Goal: Find specific page/section: Find specific page/section

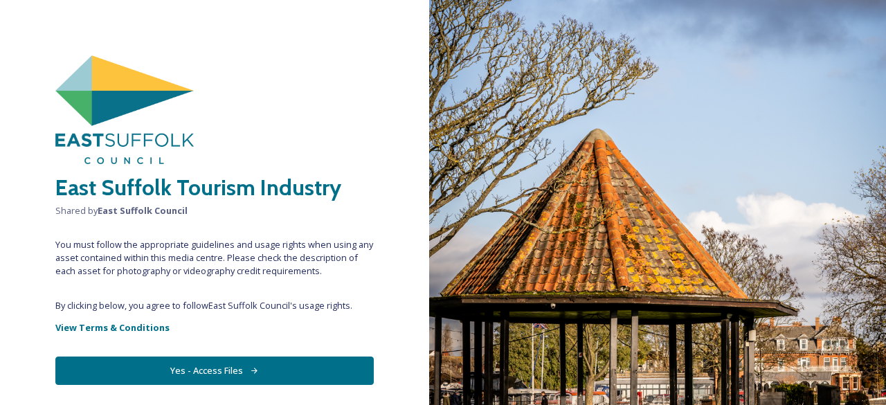
click at [230, 370] on button "Yes - Access Files" at bounding box center [214, 370] width 318 height 28
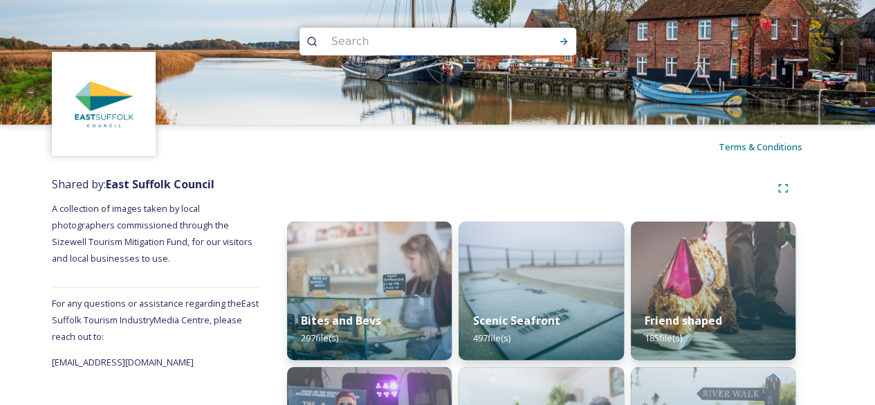
click at [403, 37] on input at bounding box center [420, 41] width 190 height 30
type input "Aldeburgh"
click at [562, 43] on icon at bounding box center [563, 41] width 11 height 11
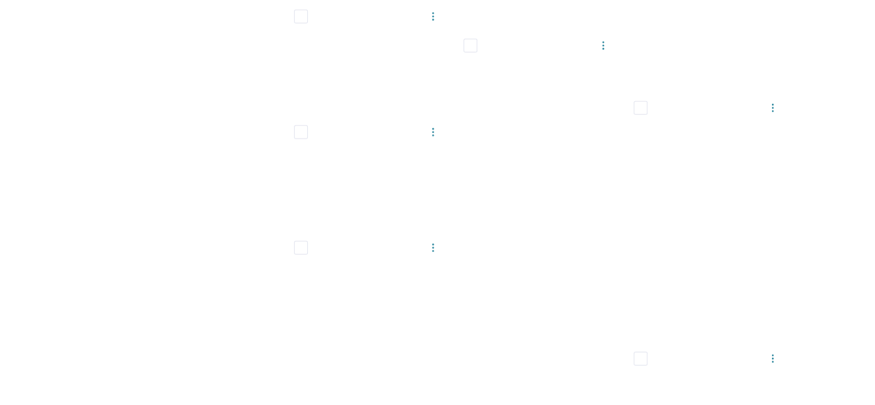
scroll to position [15155, 0]
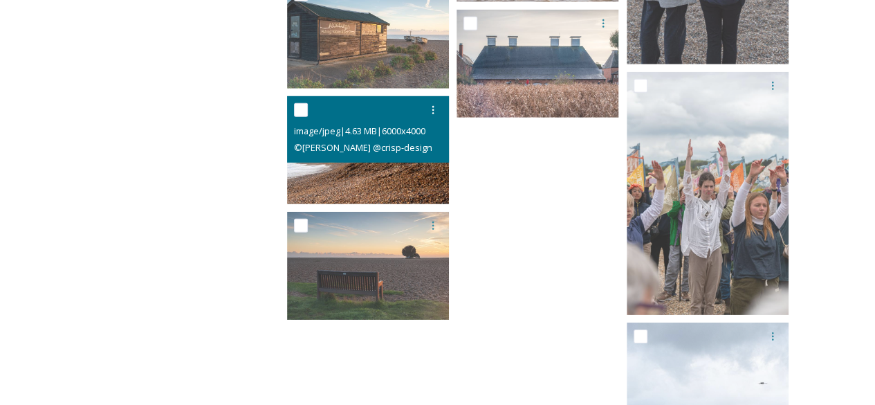
click at [300, 112] on input "checkbox" at bounding box center [301, 110] width 14 height 14
checkbox input "true"
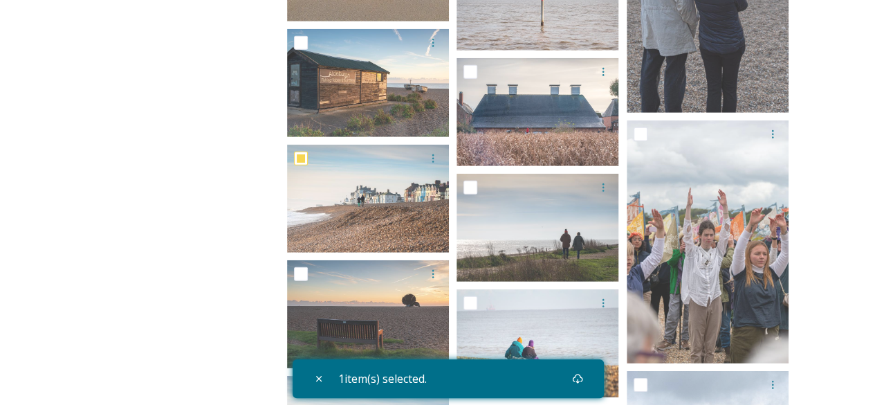
scroll to position [15086, 0]
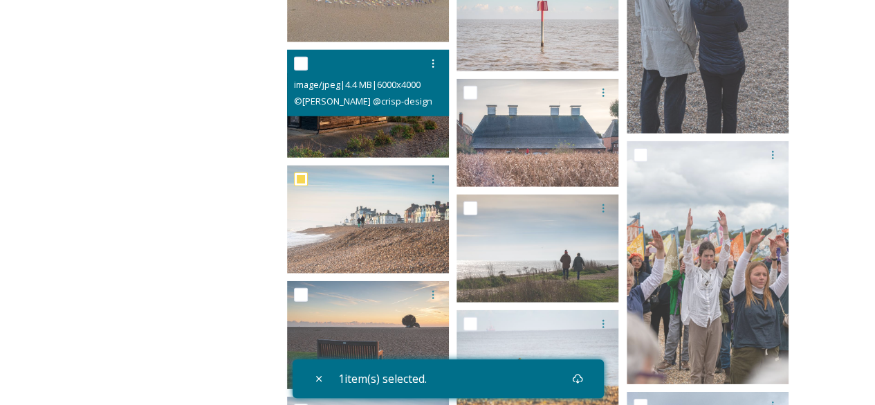
click at [305, 64] on input "checkbox" at bounding box center [301, 64] width 14 height 14
checkbox input "true"
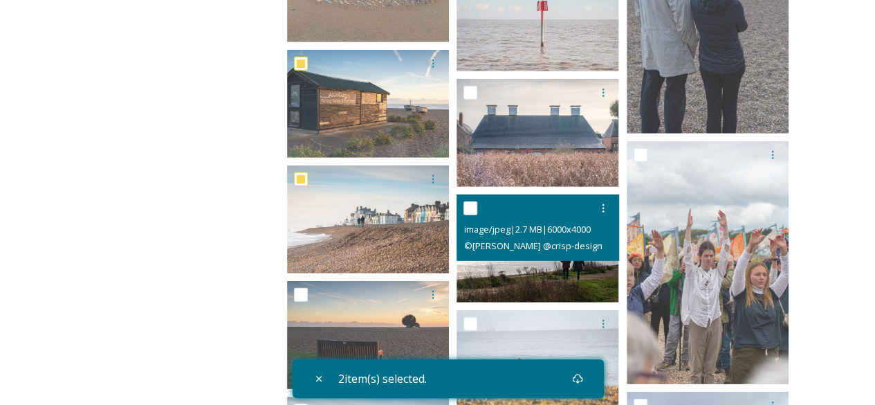
click at [473, 211] on input "checkbox" at bounding box center [471, 208] width 14 height 14
checkbox input "true"
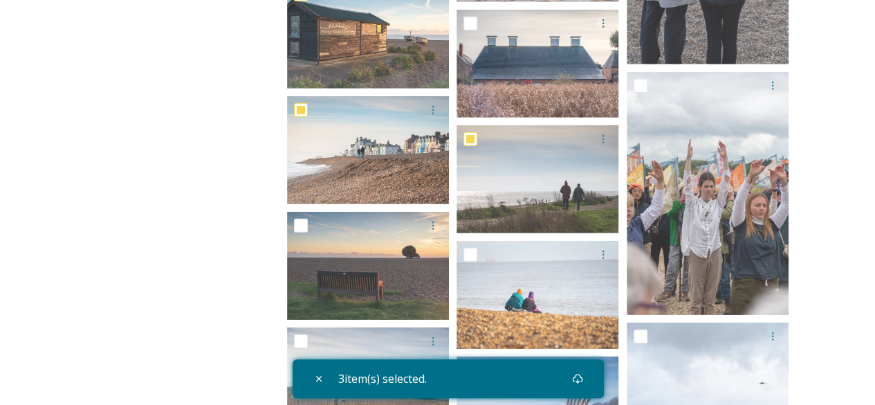
scroll to position [15225, 0]
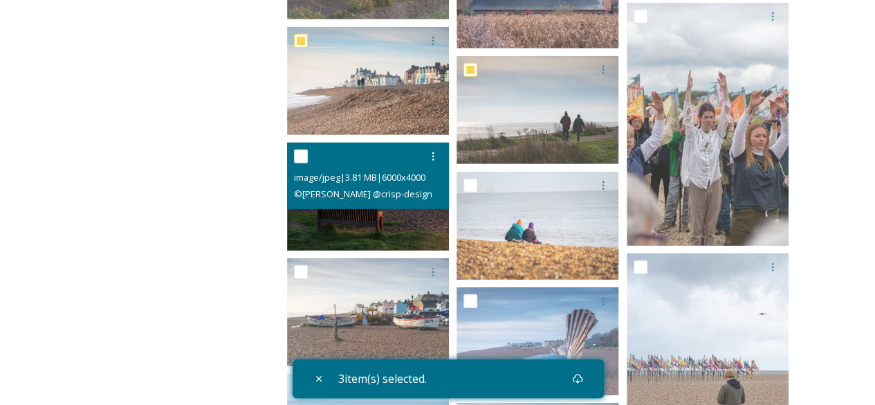
click at [303, 159] on input "checkbox" at bounding box center [301, 156] width 14 height 14
checkbox input "true"
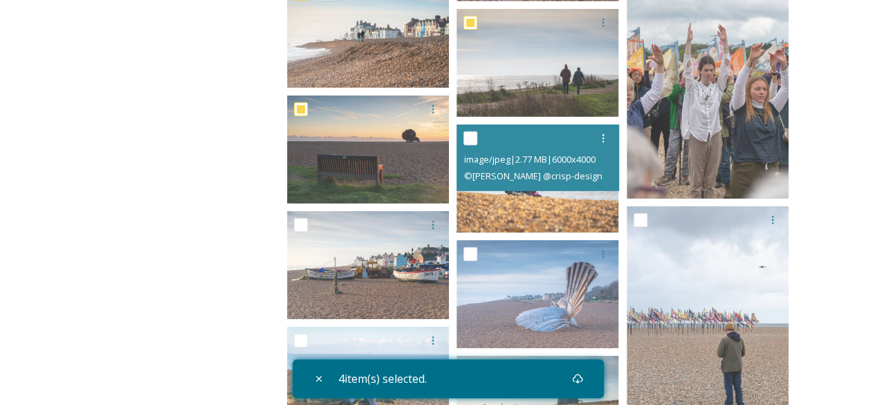
scroll to position [15294, 0]
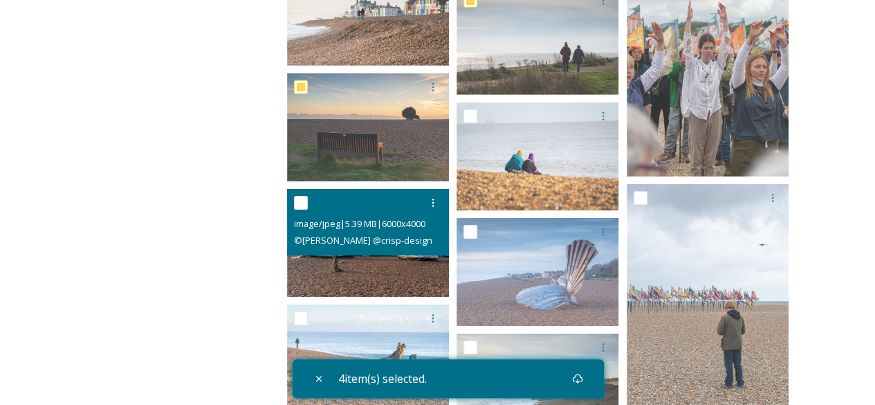
click at [306, 202] on input "checkbox" at bounding box center [301, 203] width 14 height 14
checkbox input "true"
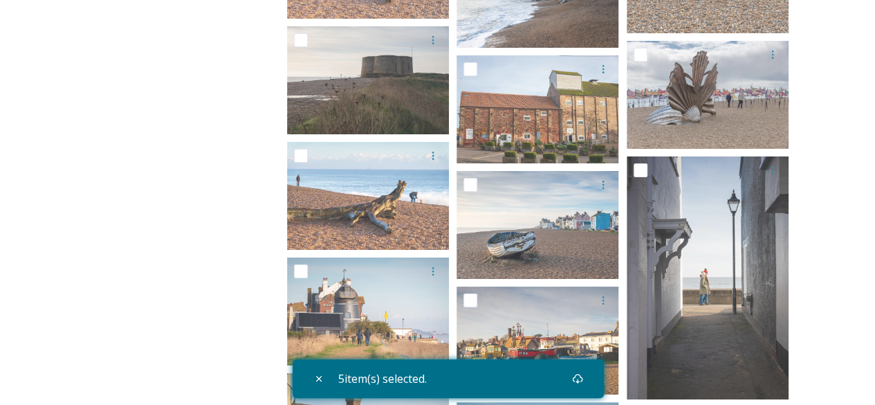
scroll to position [15709, 0]
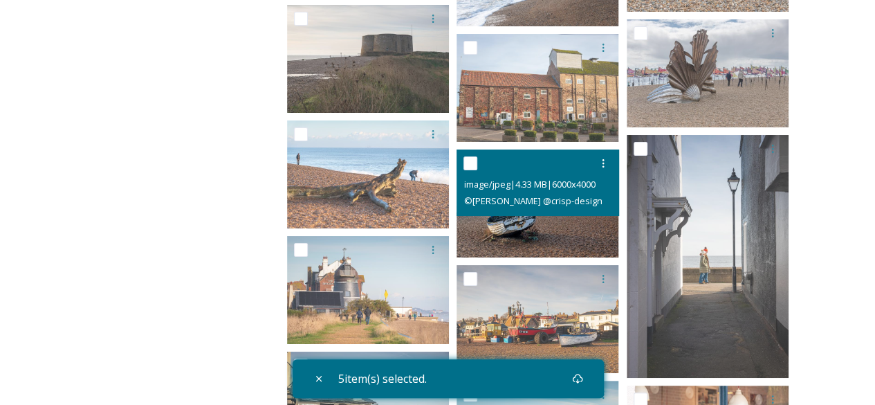
click at [473, 163] on input "checkbox" at bounding box center [471, 163] width 14 height 14
checkbox input "true"
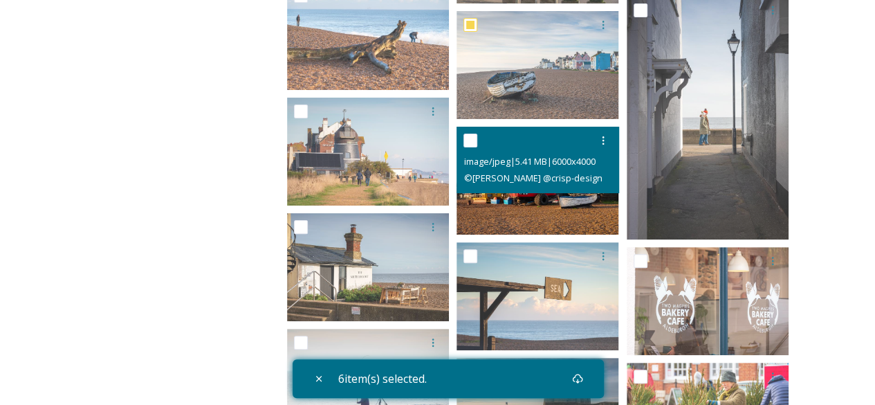
click at [475, 140] on input "checkbox" at bounding box center [471, 141] width 14 height 14
checkbox input "true"
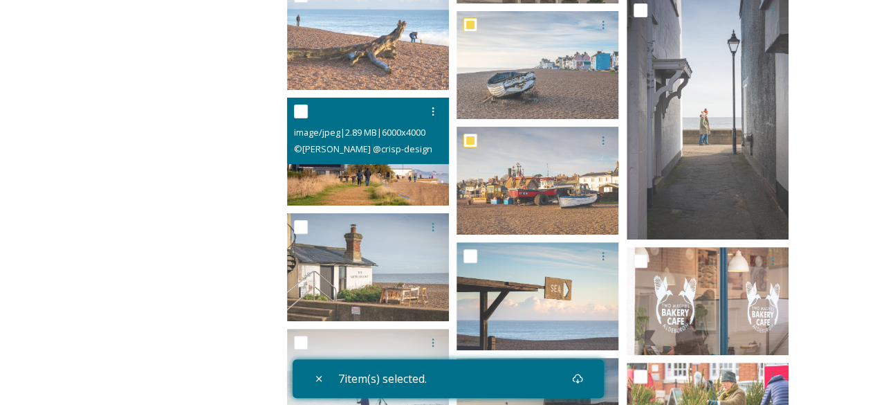
click at [307, 113] on input "checkbox" at bounding box center [301, 111] width 14 height 14
checkbox input "true"
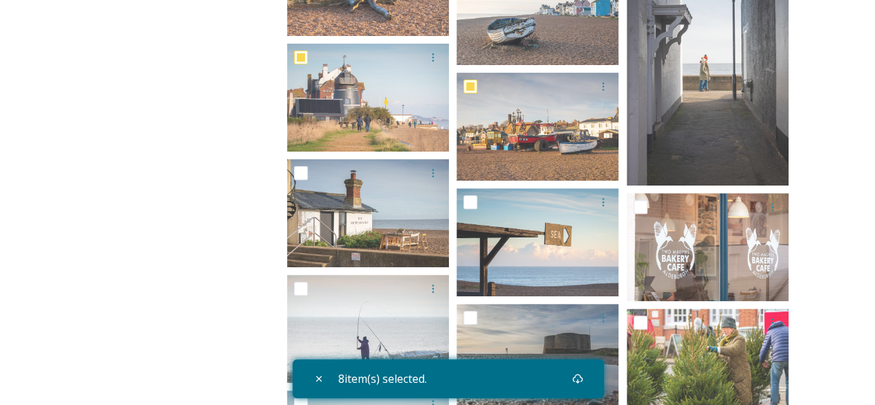
scroll to position [15986, 0]
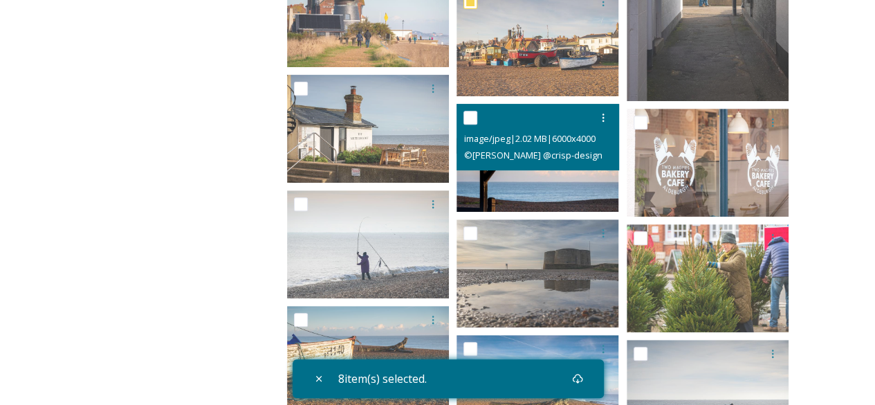
click at [471, 118] on input "checkbox" at bounding box center [471, 118] width 14 height 14
checkbox input "true"
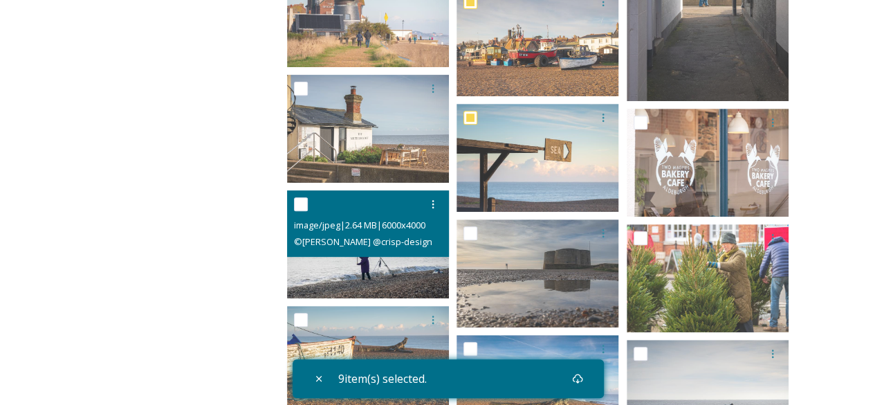
click at [299, 202] on input "checkbox" at bounding box center [301, 204] width 14 height 14
checkbox input "true"
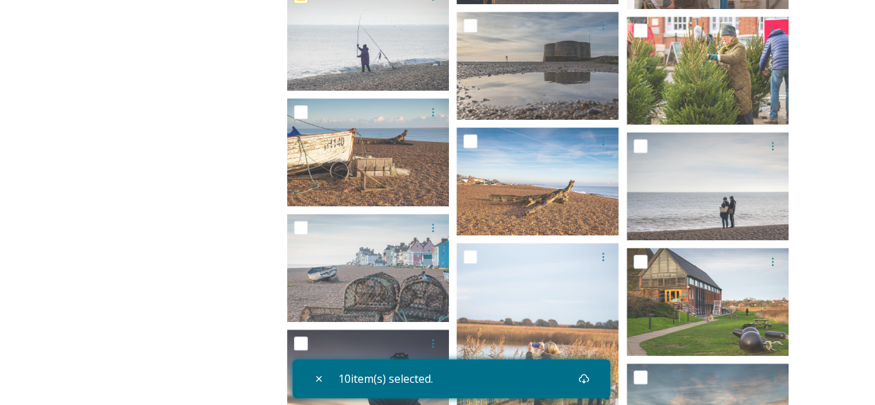
scroll to position [16263, 0]
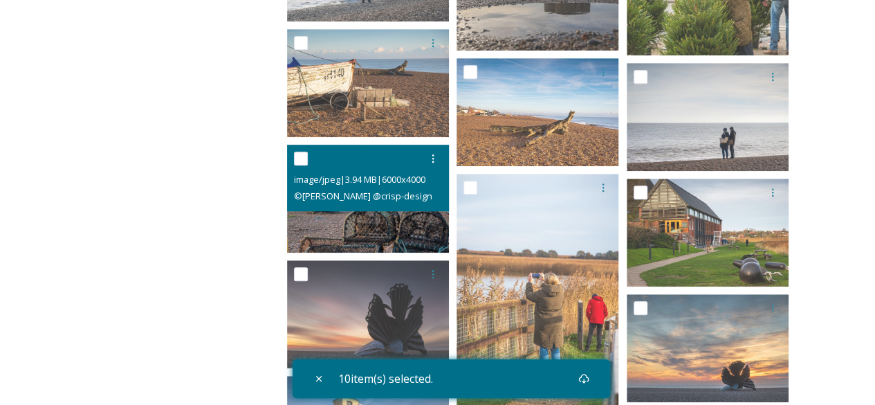
click at [302, 161] on input "checkbox" at bounding box center [301, 159] width 14 height 14
checkbox input "true"
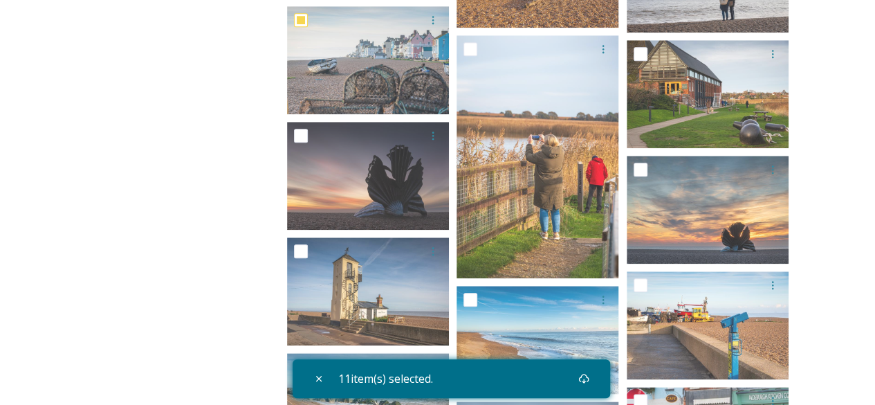
scroll to position [16470, 0]
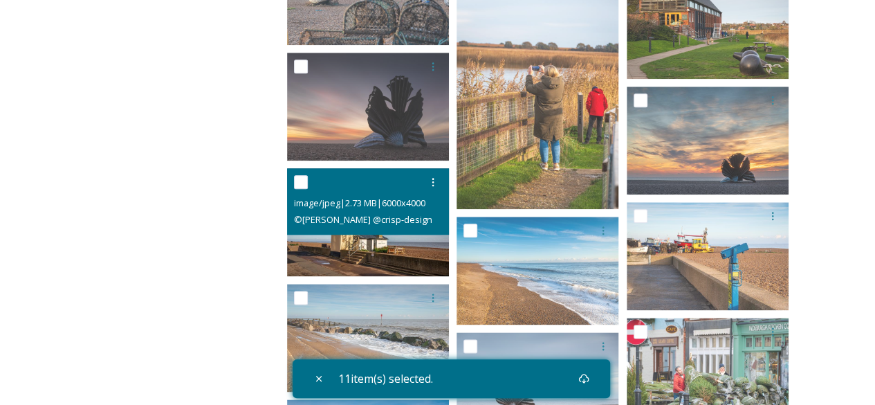
click at [300, 181] on input "checkbox" at bounding box center [301, 182] width 14 height 14
checkbox input "true"
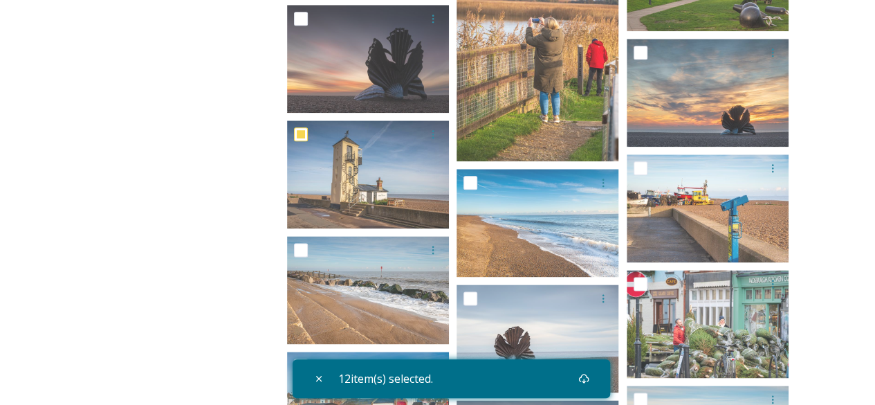
scroll to position [16539, 0]
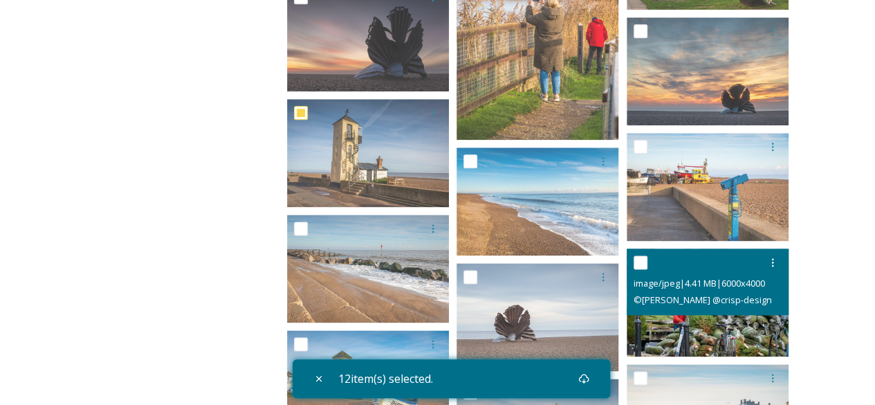
click at [644, 265] on input "checkbox" at bounding box center [641, 262] width 14 height 14
checkbox input "true"
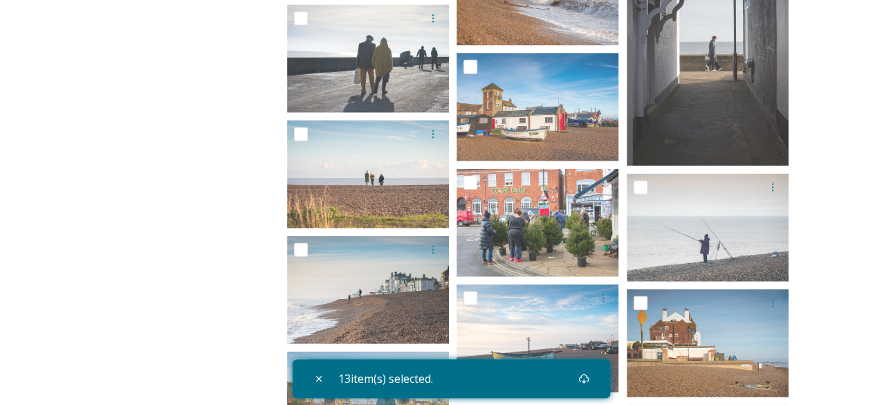
scroll to position [17301, 0]
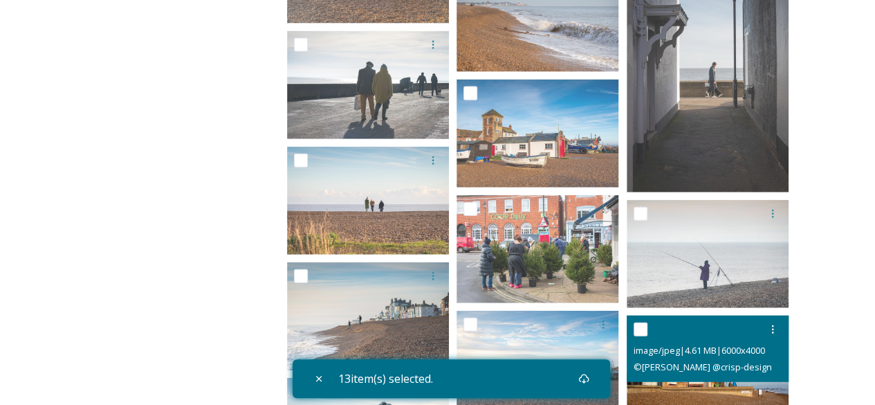
click at [644, 333] on input "checkbox" at bounding box center [641, 329] width 14 height 14
checkbox input "true"
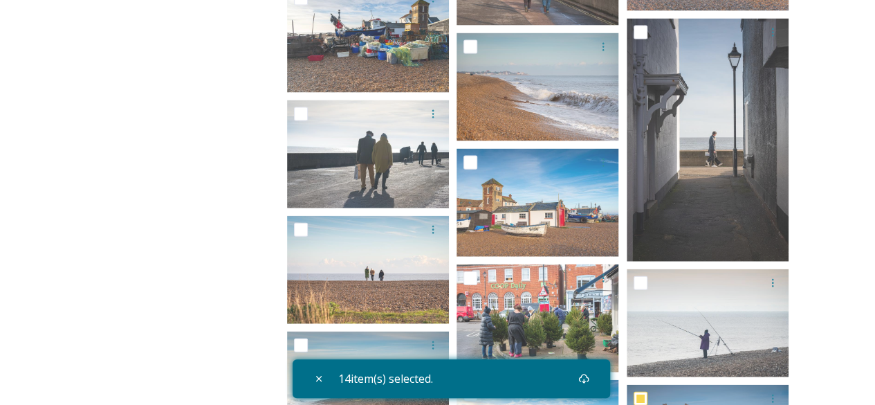
scroll to position [17162, 0]
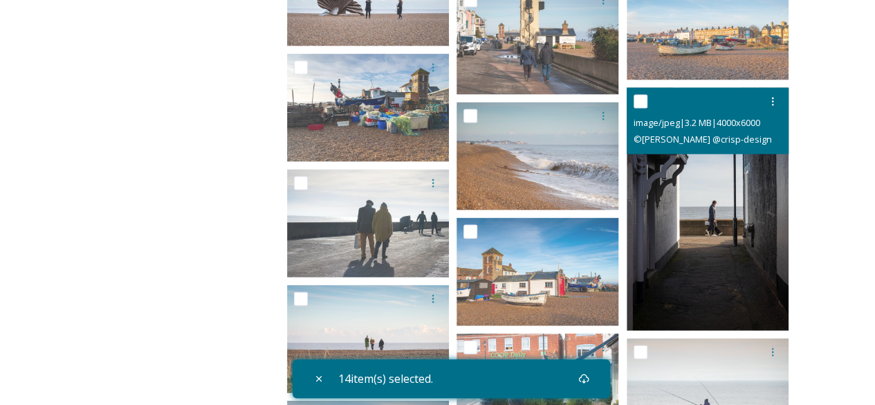
click at [640, 102] on input "checkbox" at bounding box center [641, 102] width 14 height 14
checkbox input "true"
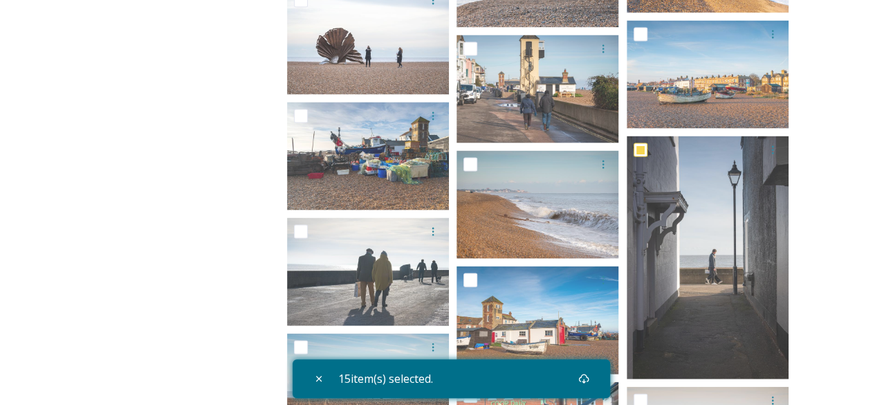
scroll to position [17093, 0]
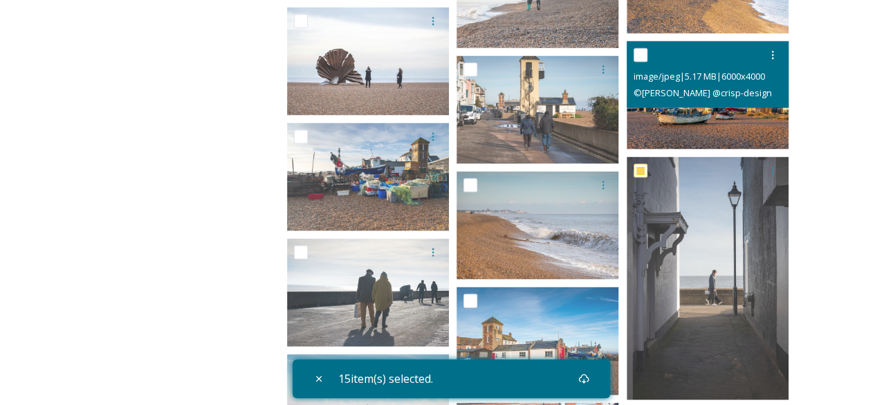
click at [637, 53] on input "checkbox" at bounding box center [641, 55] width 14 height 14
checkbox input "true"
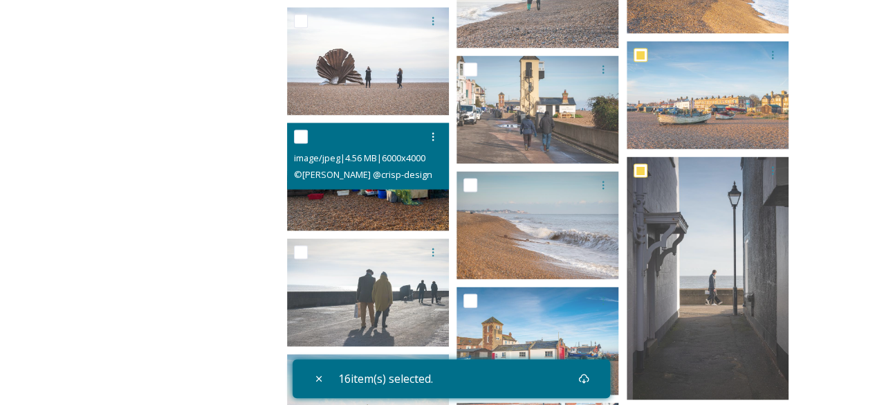
click at [302, 136] on input "checkbox" at bounding box center [301, 137] width 14 height 14
checkbox input "true"
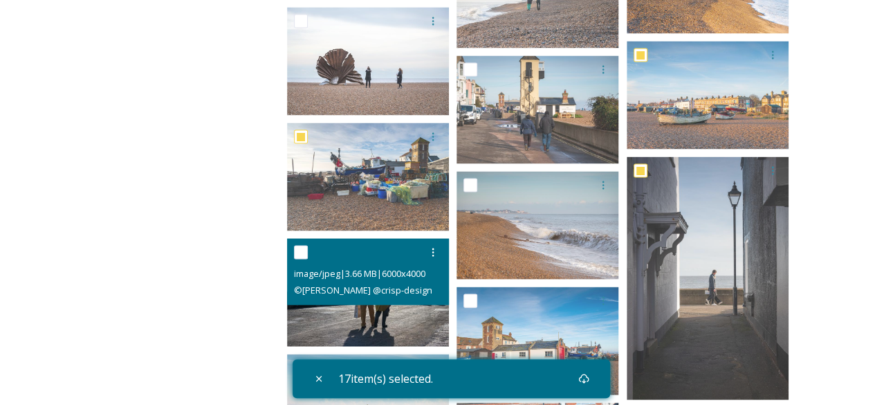
click at [300, 253] on input "checkbox" at bounding box center [301, 253] width 14 height 14
checkbox input "true"
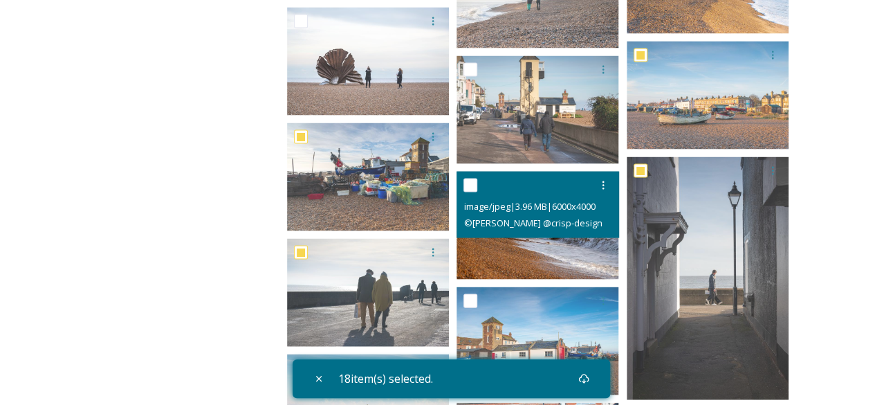
click at [470, 188] on input "checkbox" at bounding box center [471, 186] width 14 height 14
checkbox input "true"
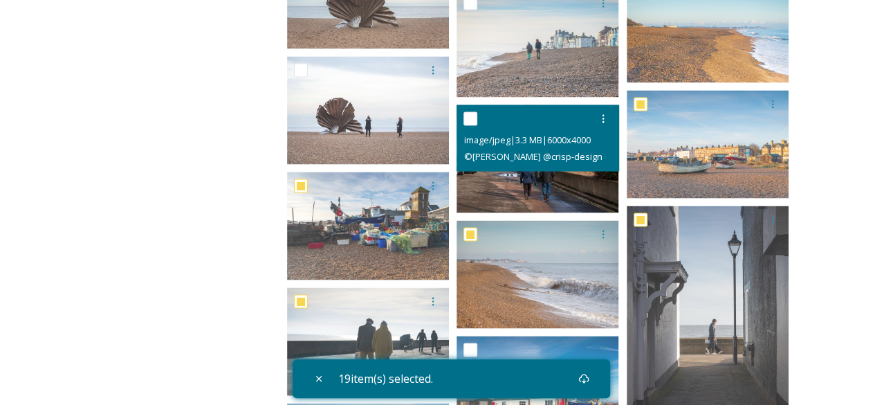
scroll to position [17024, 0]
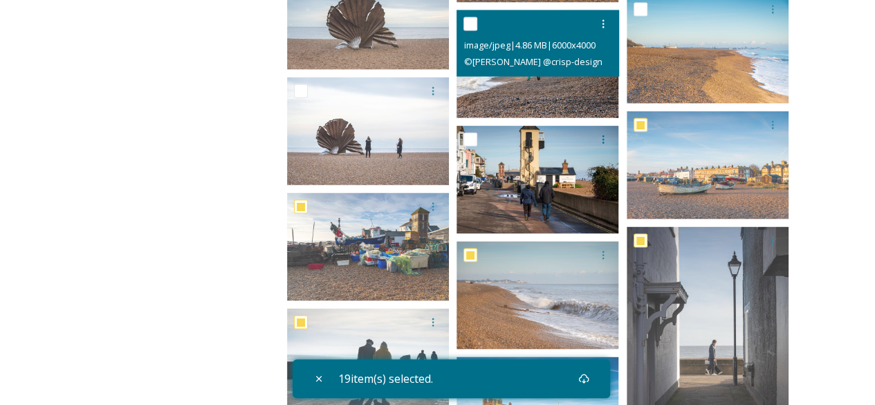
click at [469, 22] on input "checkbox" at bounding box center [471, 24] width 14 height 14
checkbox input "true"
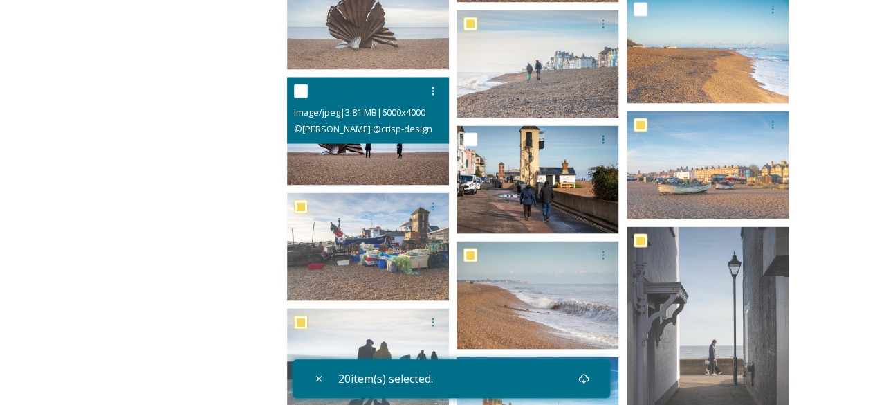
click at [295, 89] on input "checkbox" at bounding box center [301, 91] width 14 height 14
checkbox input "true"
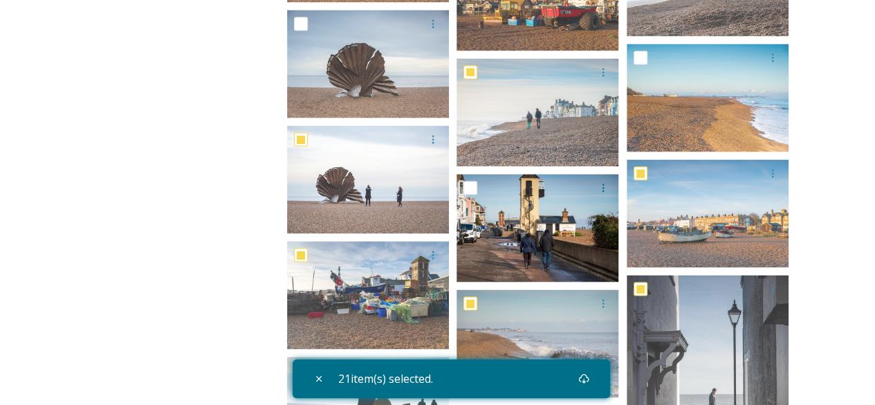
scroll to position [16955, 0]
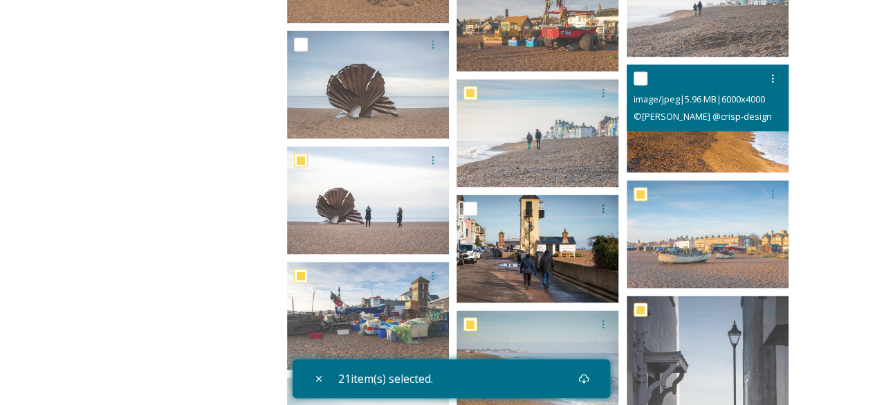
click at [643, 75] on input "checkbox" at bounding box center [641, 78] width 14 height 14
checkbox input "true"
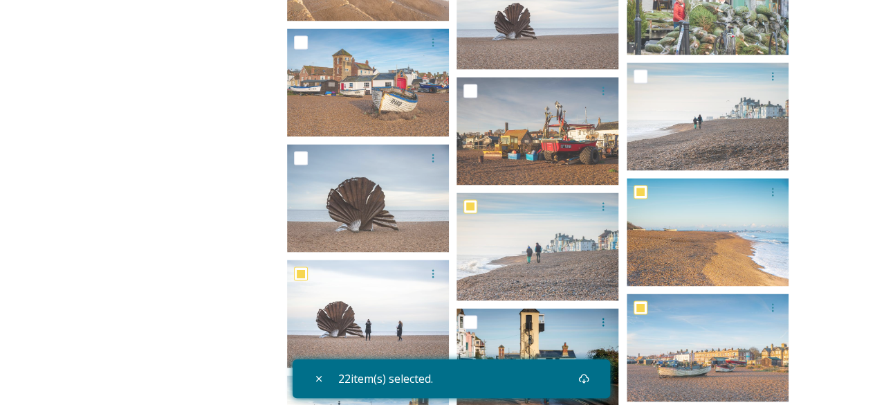
scroll to position [16816, 0]
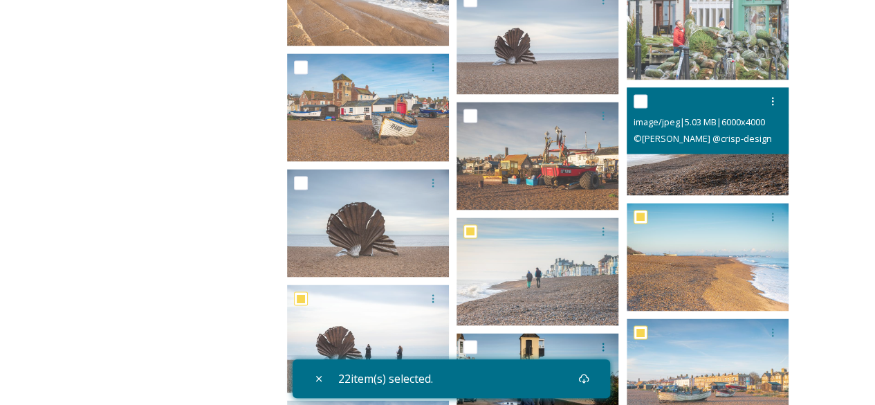
click at [635, 98] on input "checkbox" at bounding box center [641, 101] width 14 height 14
checkbox input "true"
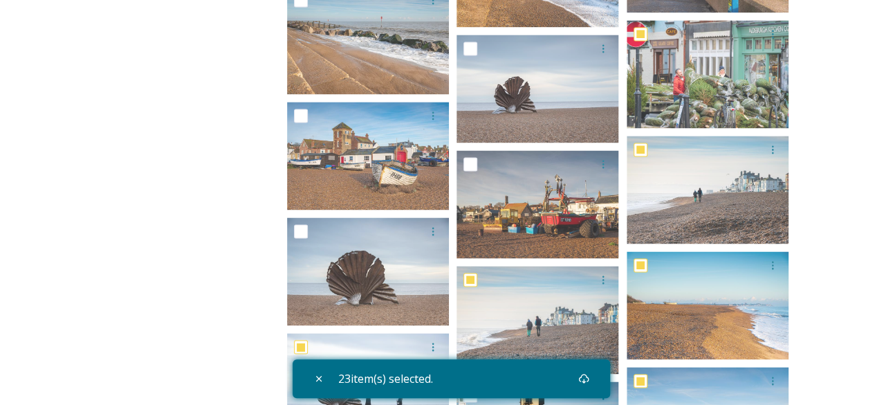
scroll to position [16747, 0]
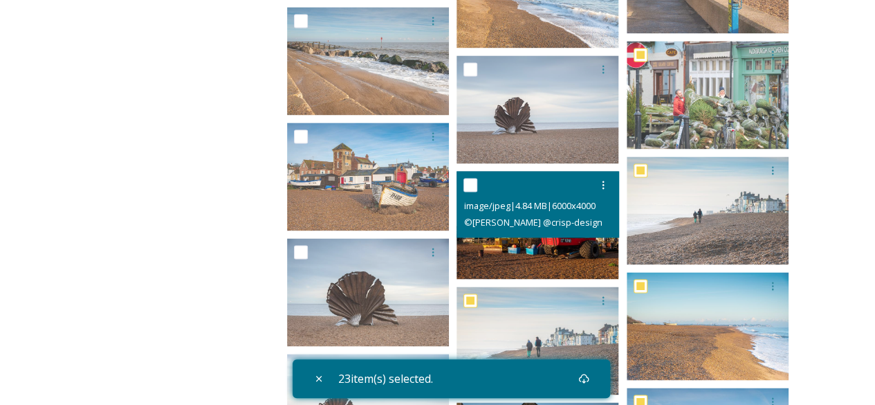
click at [471, 187] on input "checkbox" at bounding box center [471, 185] width 14 height 14
checkbox input "true"
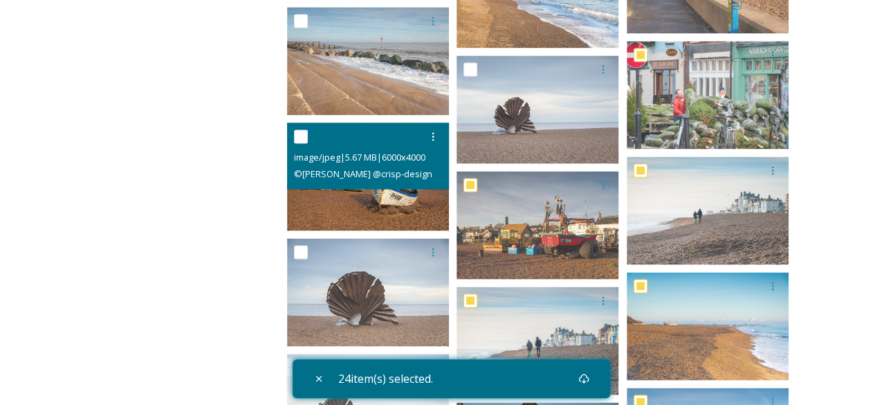
click at [302, 135] on input "checkbox" at bounding box center [301, 136] width 14 height 14
checkbox input "true"
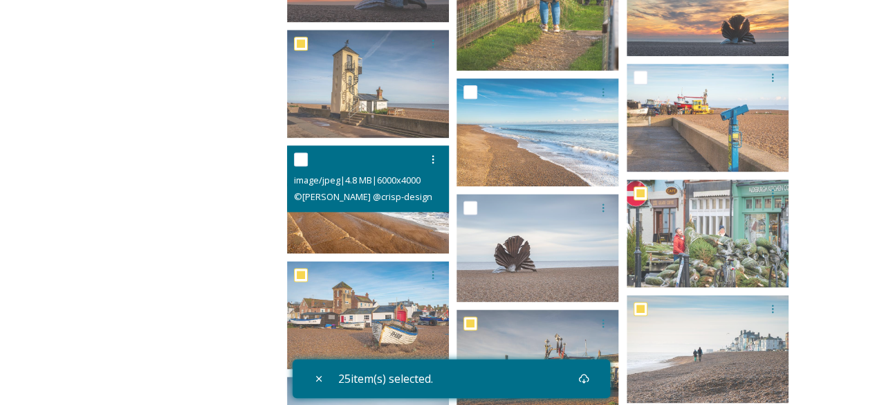
click at [300, 158] on input "checkbox" at bounding box center [301, 159] width 14 height 14
checkbox input "true"
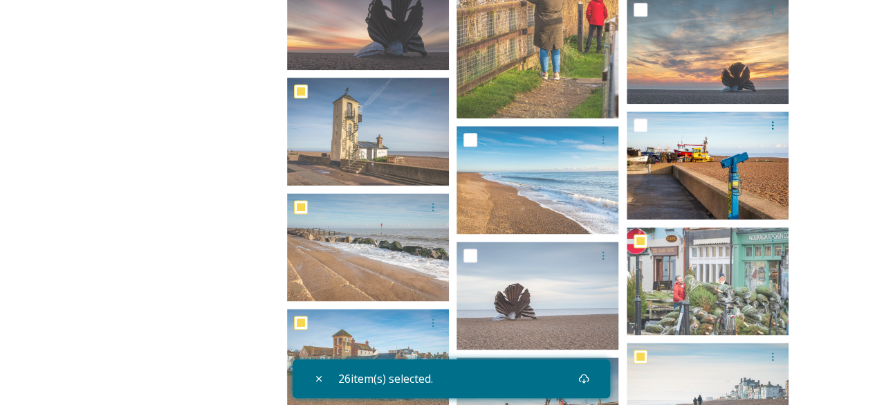
scroll to position [16539, 0]
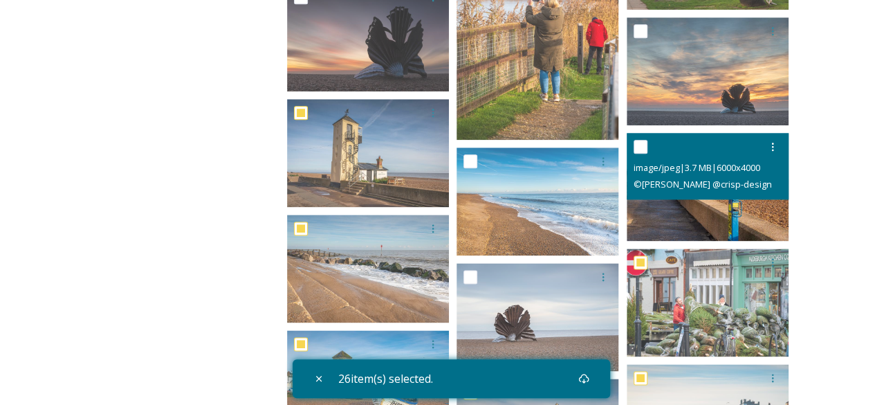
click at [646, 150] on input "checkbox" at bounding box center [641, 147] width 14 height 14
checkbox input "true"
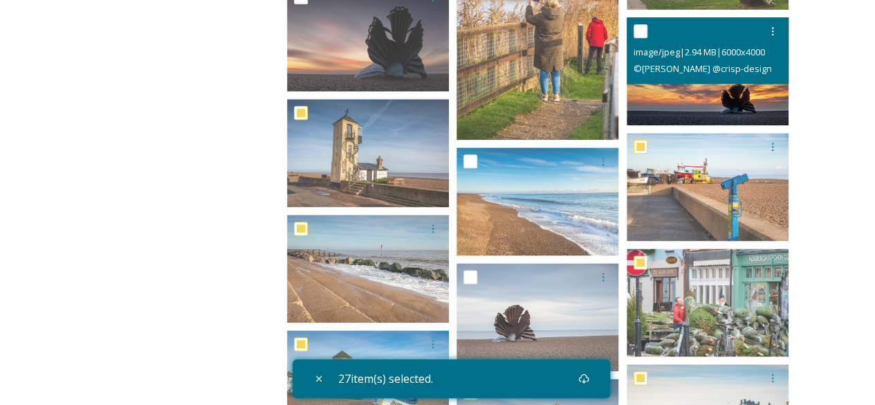
click at [641, 28] on input "checkbox" at bounding box center [641, 31] width 14 height 14
checkbox input "true"
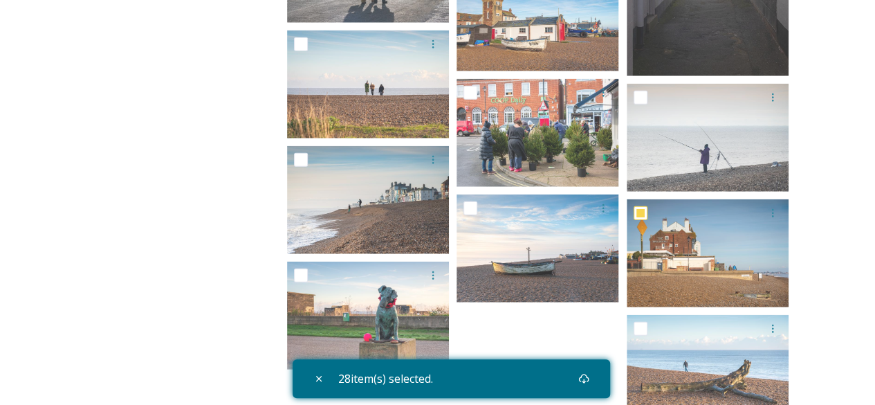
scroll to position [17439, 0]
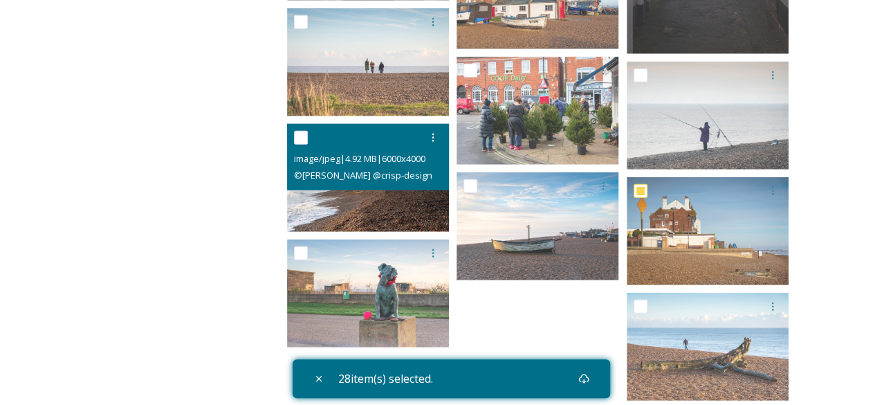
click at [299, 138] on input "checkbox" at bounding box center [301, 138] width 14 height 14
checkbox input "true"
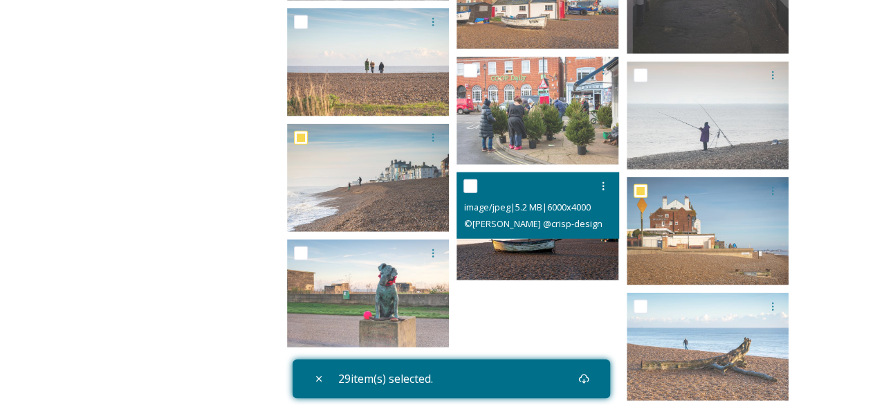
click at [471, 185] on input "checkbox" at bounding box center [471, 186] width 14 height 14
checkbox input "true"
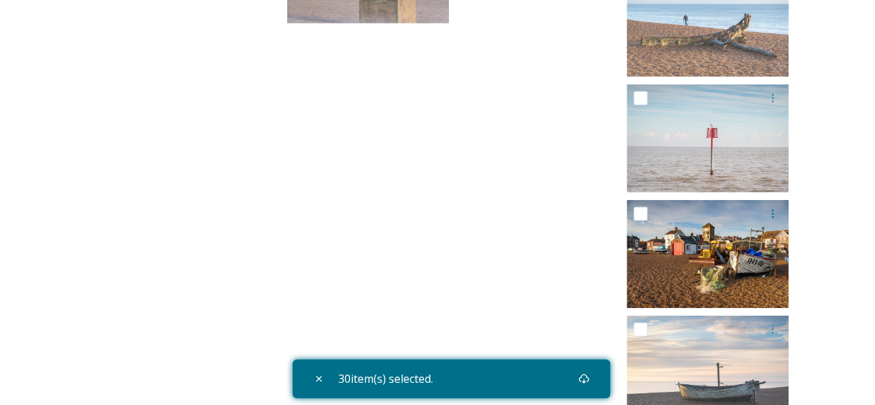
scroll to position [17785, 0]
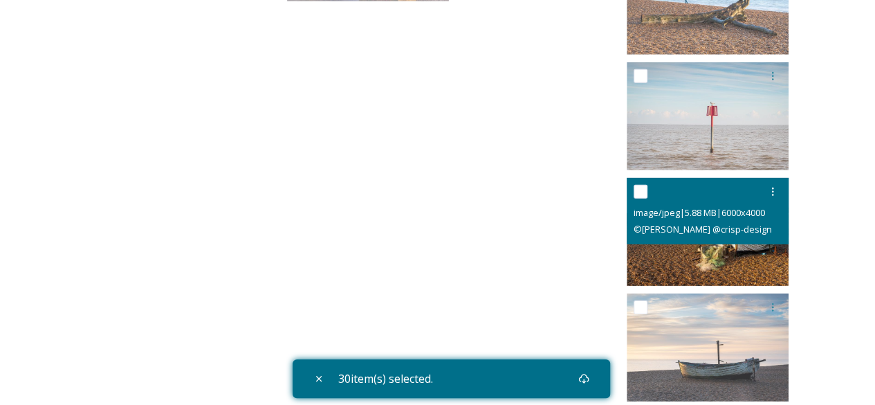
click at [638, 192] on input "checkbox" at bounding box center [641, 192] width 14 height 14
checkbox input "true"
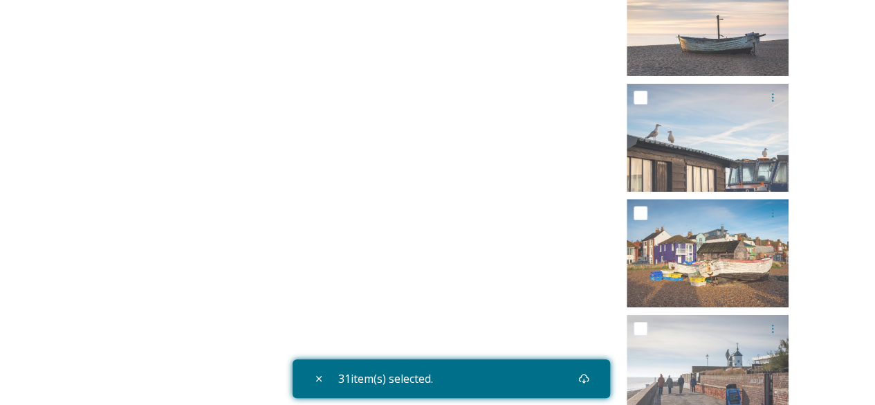
scroll to position [18131, 0]
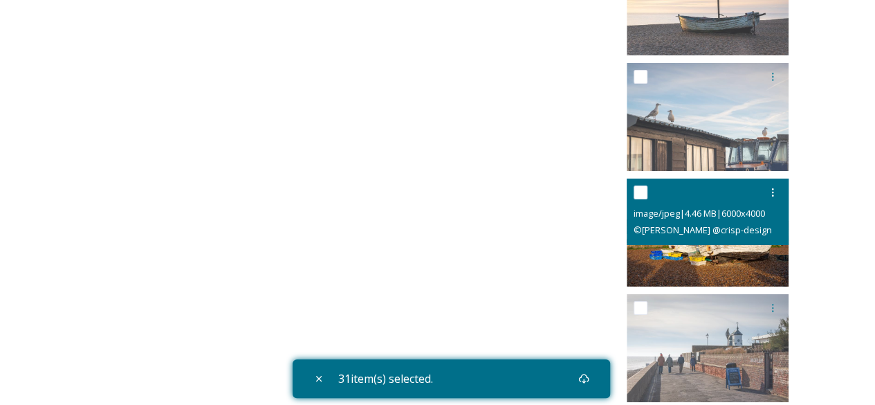
click at [642, 192] on input "checkbox" at bounding box center [641, 192] width 14 height 14
checkbox input "true"
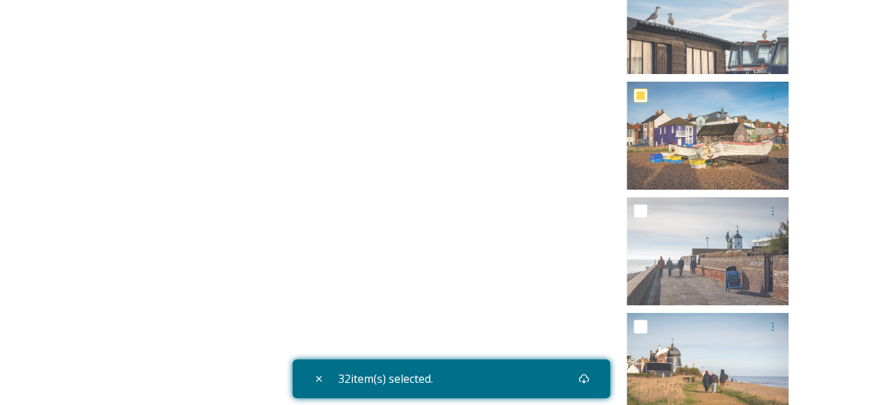
scroll to position [18269, 0]
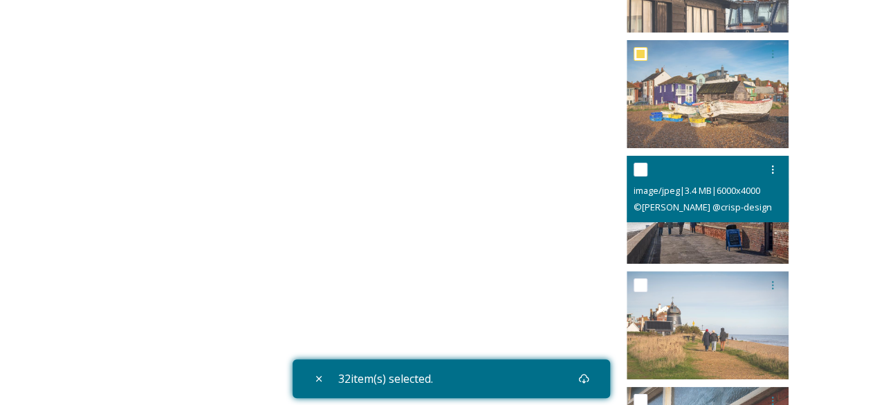
click at [641, 171] on input "checkbox" at bounding box center [641, 170] width 14 height 14
checkbox input "true"
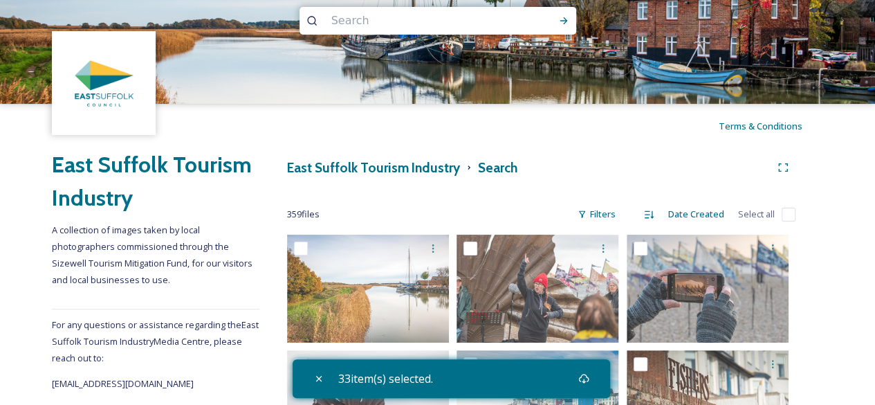
scroll to position [0, 0]
